Goal: Task Accomplishment & Management: Use online tool/utility

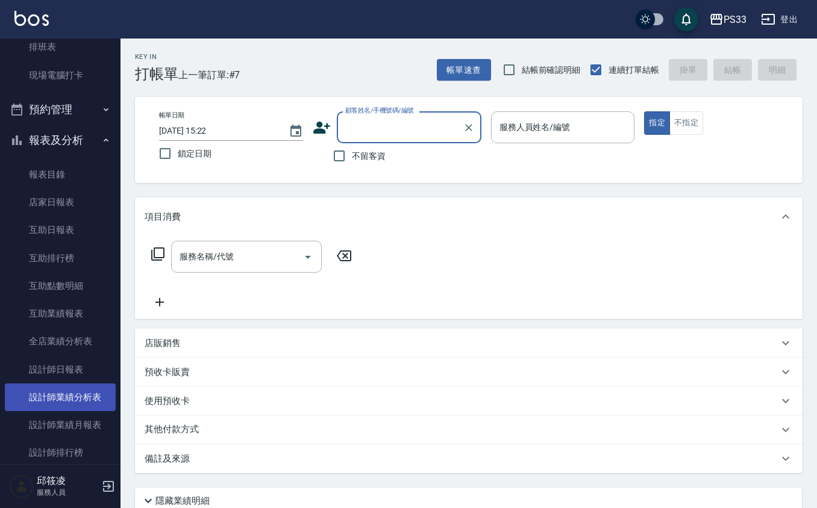
scroll to position [562, 0]
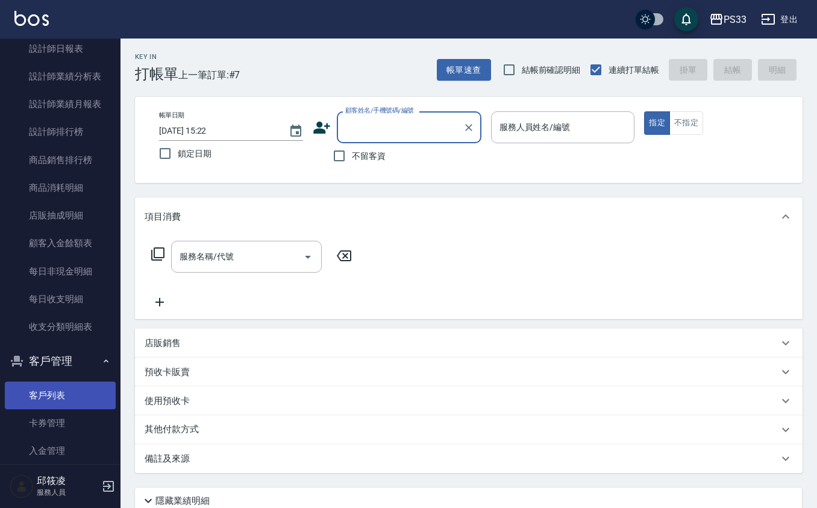
click at [59, 396] on link "客戶列表" at bounding box center [60, 396] width 111 height 28
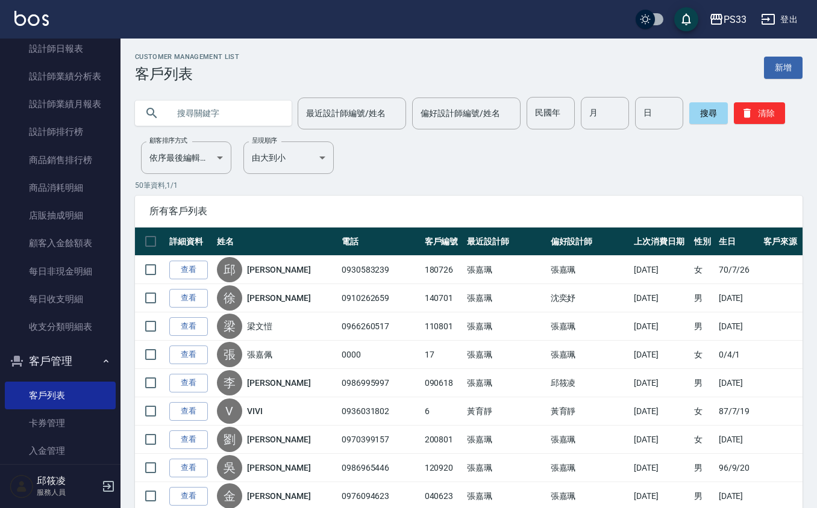
click at [193, 106] on input "text" at bounding box center [225, 113] width 113 height 33
type input "y"
type input "曾于"
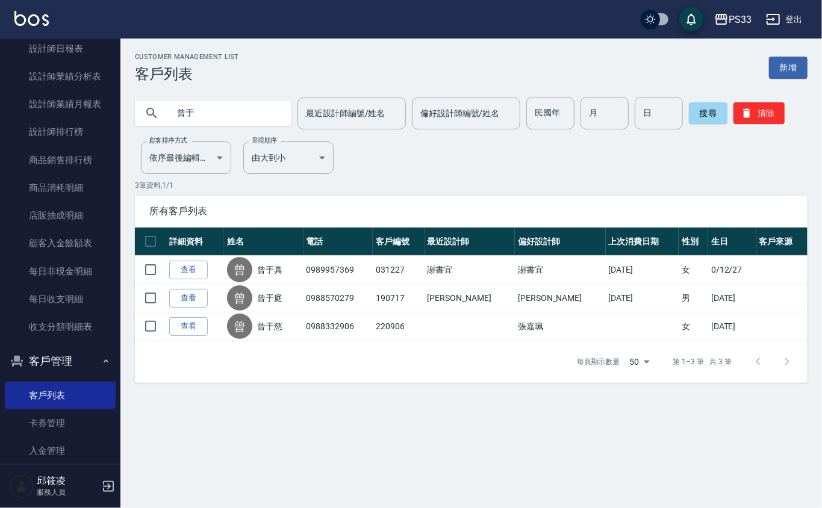
click at [195, 272] on link "查看" at bounding box center [188, 270] width 39 height 19
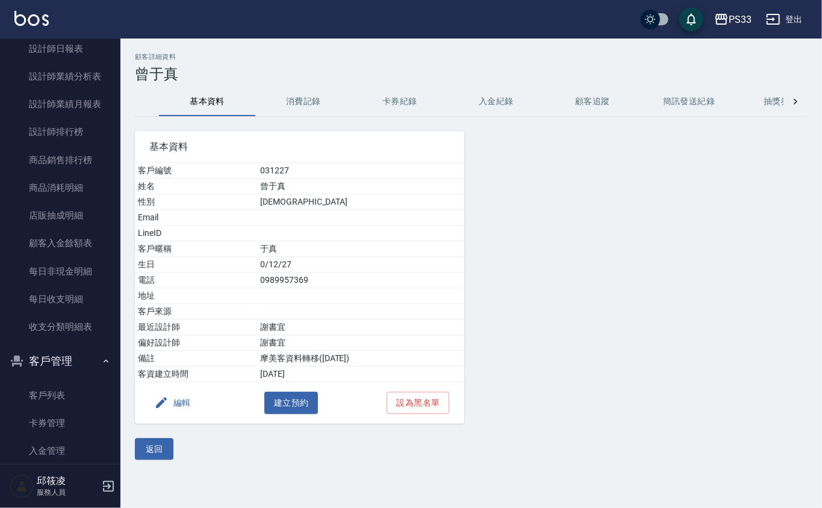
click at [305, 104] on button "消費記錄" at bounding box center [303, 101] width 96 height 29
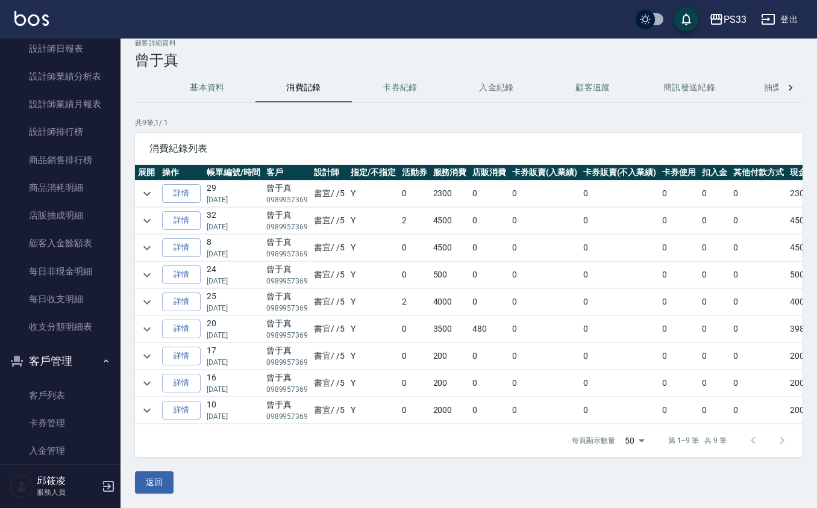
scroll to position [30, 0]
click at [191, 211] on link "詳情" at bounding box center [181, 220] width 39 height 19
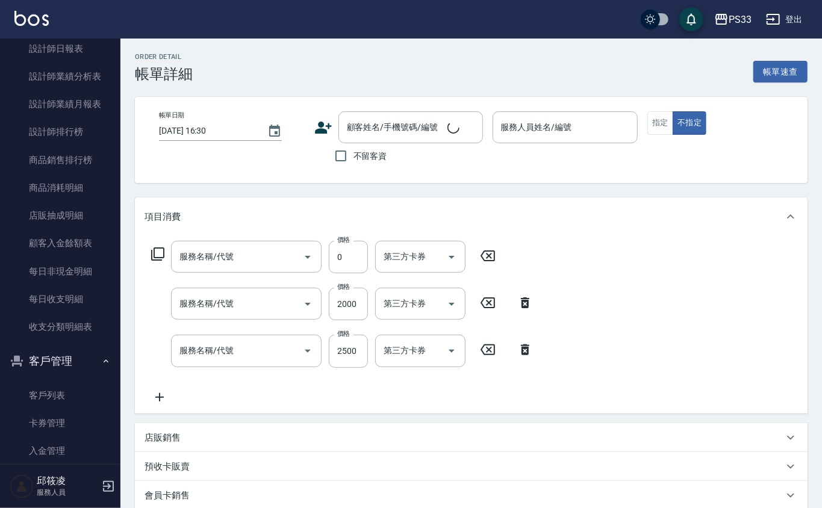
type input "[DATE] 20:32"
type input "書宜-5"
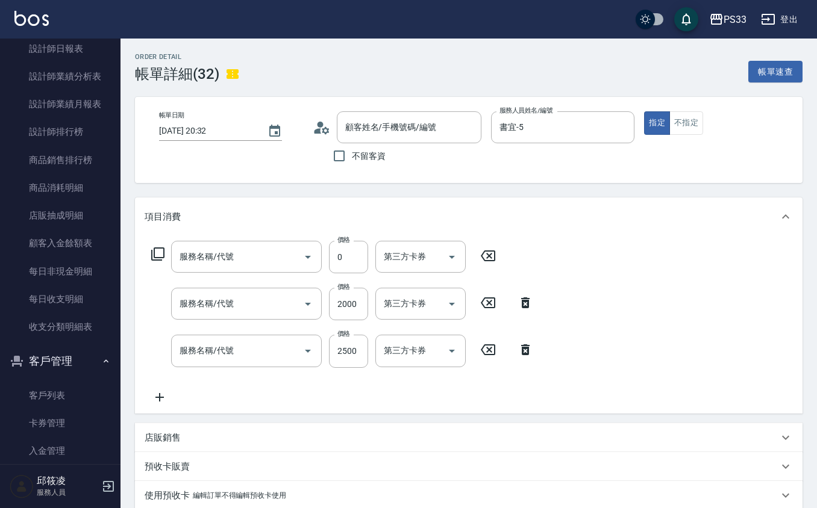
type input "贈品/JC面膜/片(1001)"
type input "設計染髮(404)"
type input "設計燙髮(302)"
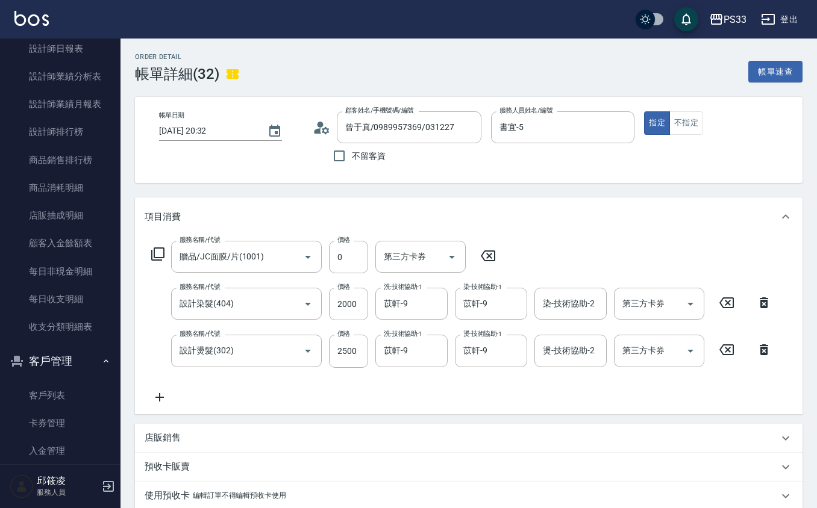
type input "曾于真/0989957369/031227"
